Goal: Transaction & Acquisition: Purchase product/service

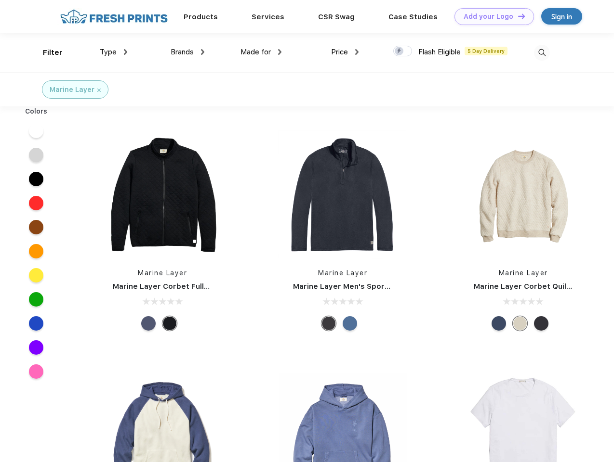
click at [490, 16] on link "Add your Logo Design Tool" at bounding box center [493, 16] width 79 height 17
click at [0, 0] on div "Design Tool" at bounding box center [0, 0] width 0 height 0
click at [517, 16] on link "Add your Logo Design Tool" at bounding box center [493, 16] width 79 height 17
click at [46, 52] on div "Filter" at bounding box center [53, 52] width 20 height 11
click at [114, 52] on span "Type" at bounding box center [108, 52] width 17 height 9
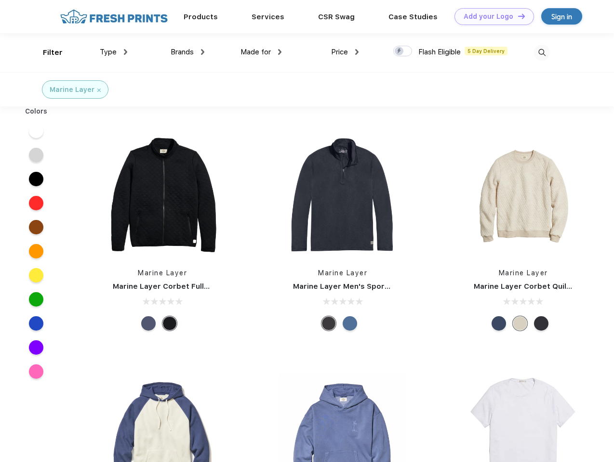
click at [187, 52] on span "Brands" at bounding box center [181, 52] width 23 height 9
click at [261, 52] on span "Made for" at bounding box center [255, 52] width 30 height 9
click at [345, 52] on span "Price" at bounding box center [339, 52] width 17 height 9
click at [403, 52] on div at bounding box center [402, 51] width 19 height 11
click at [399, 52] on input "checkbox" at bounding box center [396, 48] width 6 height 6
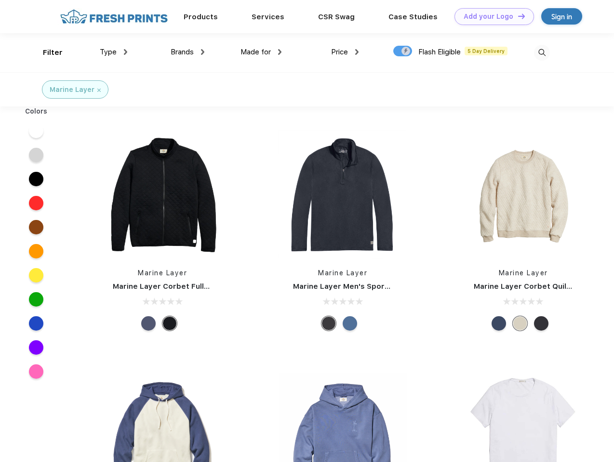
click at [541, 52] on img at bounding box center [542, 53] width 16 height 16
